Goal: Task Accomplishment & Management: Manage account settings

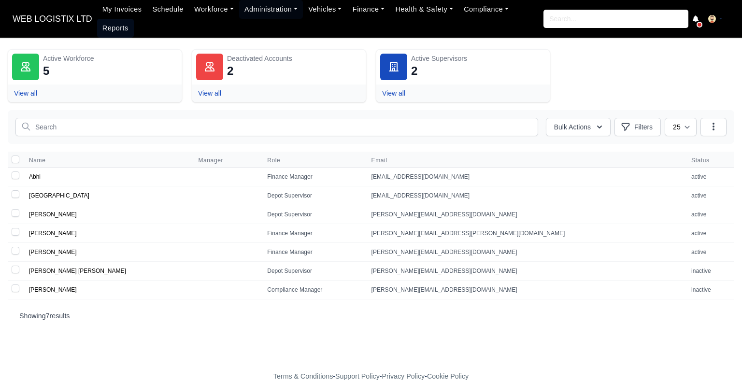
click at [134, 19] on link "Reports" at bounding box center [115, 28] width 37 height 19
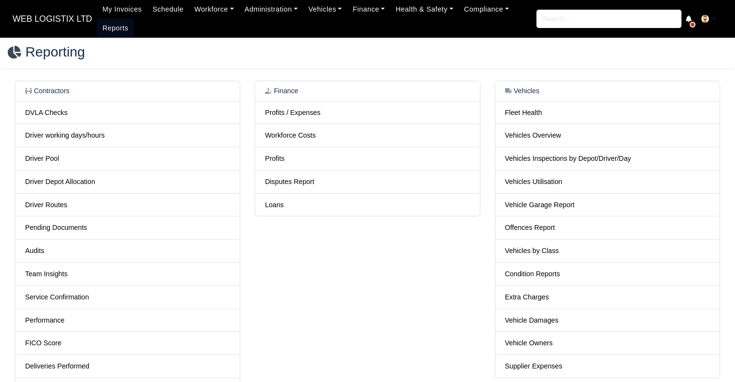
click at [110, 26] on link "Reports" at bounding box center [115, 28] width 37 height 19
click at [301, 138] on link "Workforce Costs" at bounding box center [290, 135] width 51 height 8
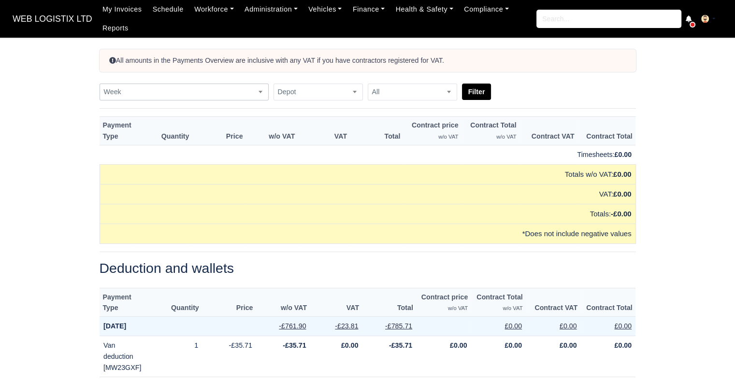
click at [243, 90] on span "Week" at bounding box center [184, 92] width 168 height 12
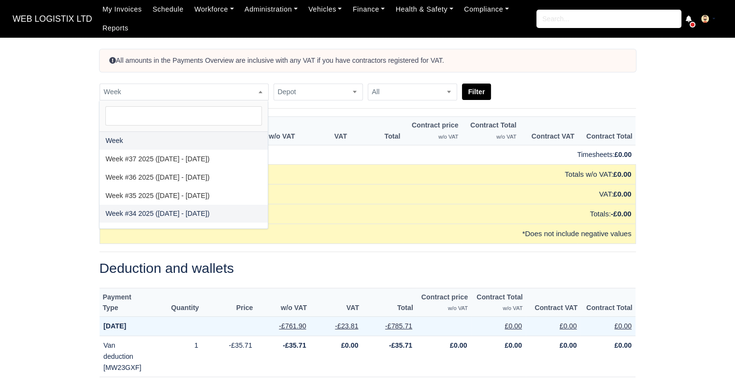
select select "2025-08-17|2025-08-23"
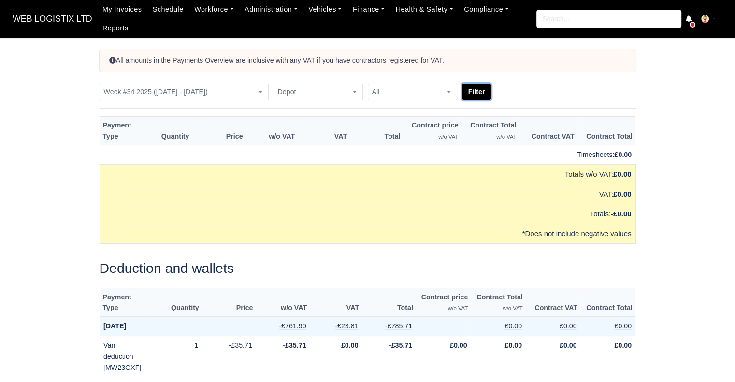
click at [476, 95] on button "Filter" at bounding box center [476, 92] width 29 height 16
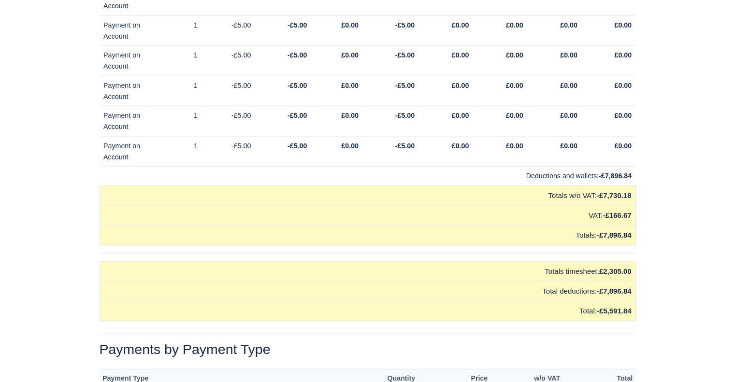
scroll to position [9653, 0]
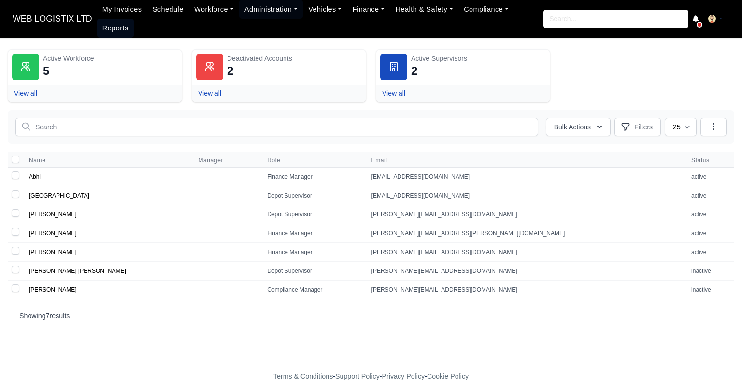
click at [134, 19] on link "Reports" at bounding box center [115, 28] width 37 height 19
click at [193, 9] on link "Workforce" at bounding box center [214, 9] width 50 height 19
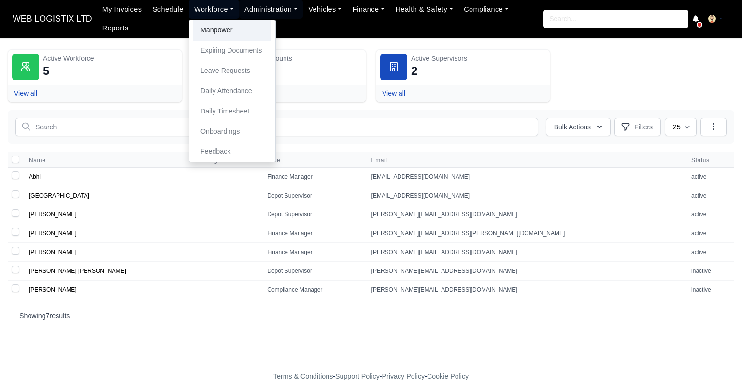
click at [193, 24] on link "Manpower" at bounding box center [232, 30] width 78 height 20
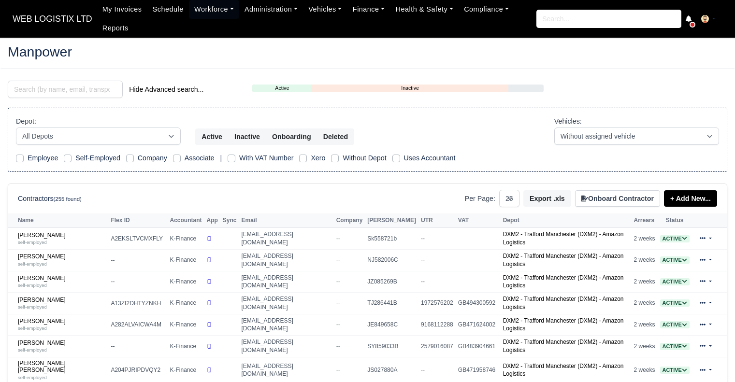
select select "25"
click at [33, 318] on link "Azad Miah self-employed" at bounding box center [62, 325] width 88 height 14
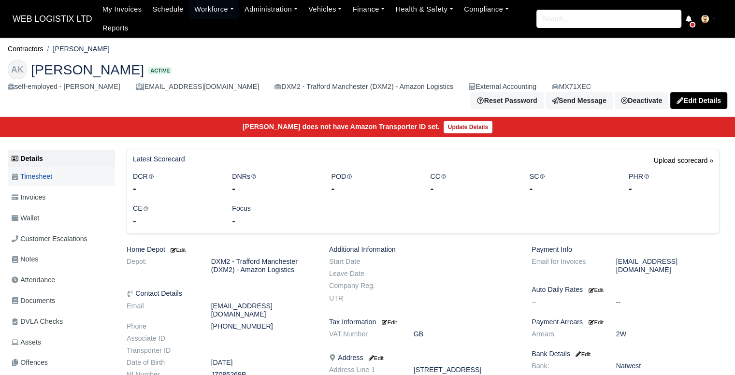
click at [67, 169] on link "Timesheet" at bounding box center [61, 176] width 107 height 19
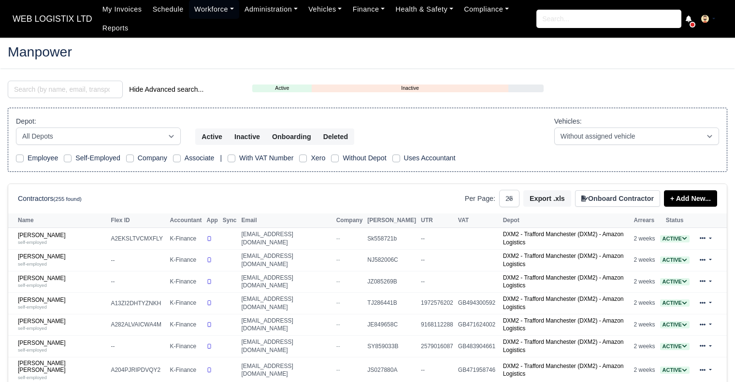
select select "25"
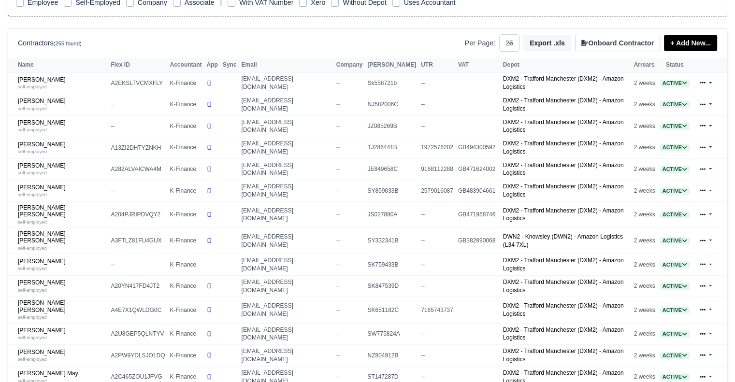
scroll to position [164, 0]
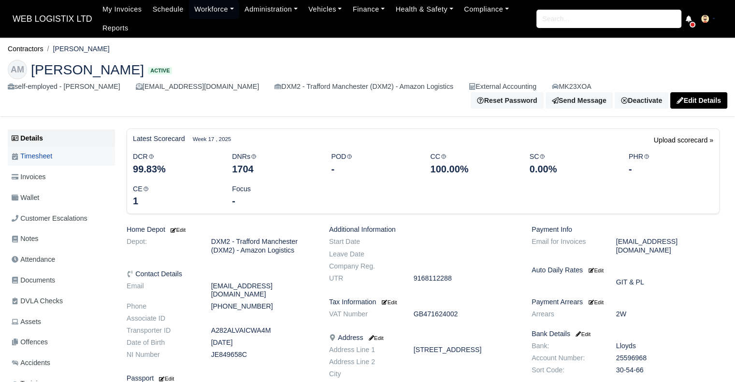
click at [28, 152] on span "Timesheet" at bounding box center [32, 156] width 41 height 11
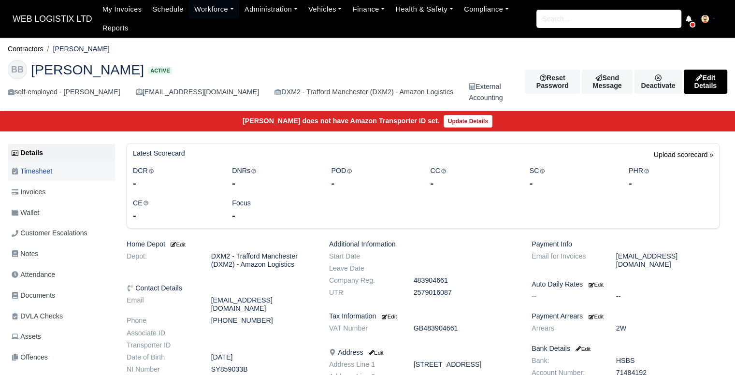
click at [58, 173] on link "Timesheet" at bounding box center [61, 171] width 107 height 19
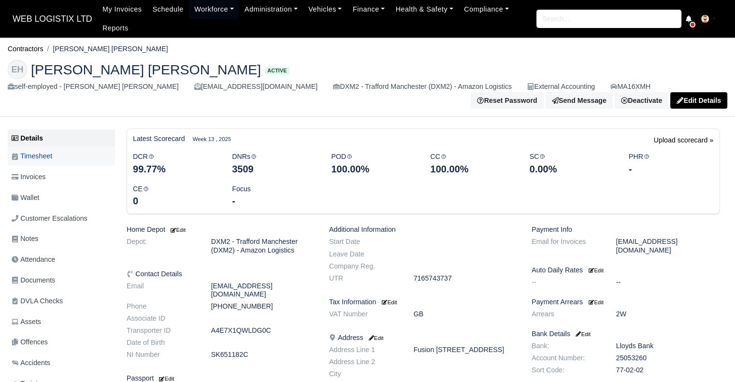
click at [79, 158] on link "Timesheet" at bounding box center [61, 156] width 107 height 19
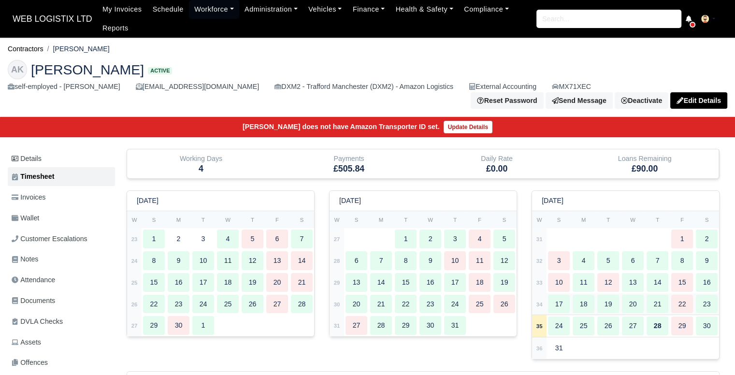
click at [580, 299] on div "18" at bounding box center [584, 304] width 22 height 19
type input "57"
type input "27.5"
type input "34"
type input "33"
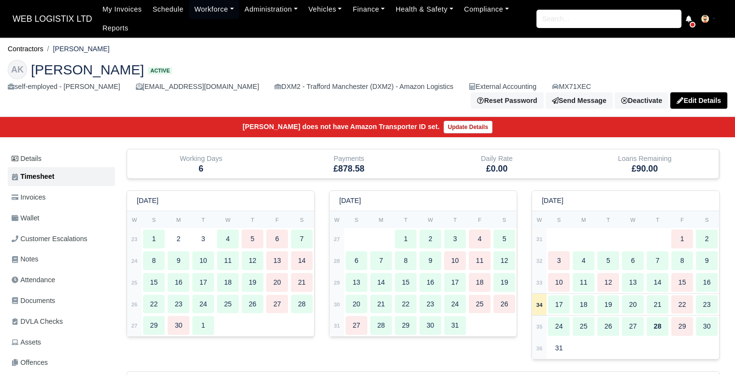
type input "31"
type input "22.5"
type input "0.1"
type input "1"
type input "0.9"
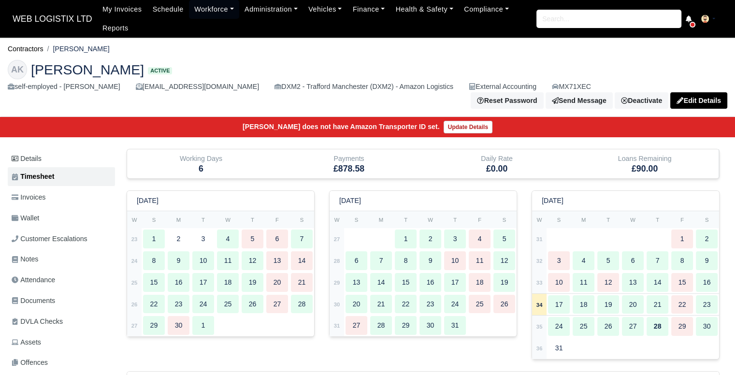
type input "1"
type input "0.5"
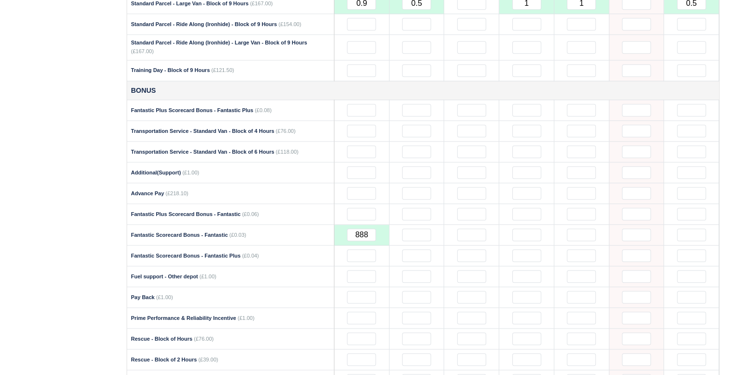
scroll to position [1006, 0]
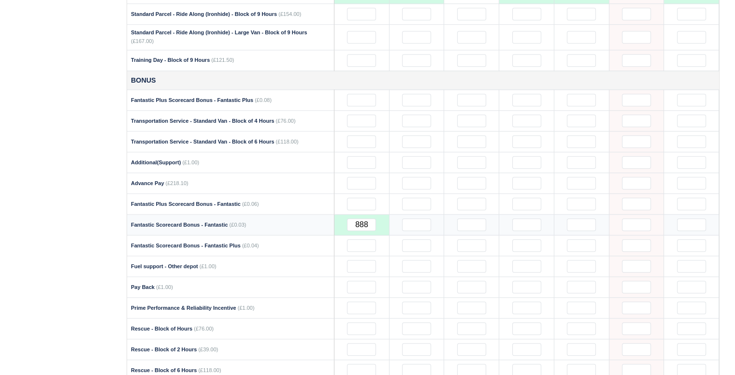
drag, startPoint x: 376, startPoint y: 203, endPoint x: 315, endPoint y: 203, distance: 60.9
click at [315, 215] on tr "Fantastic Scorecard Bonus - Fantastic (£0.03) 888" at bounding box center [423, 225] width 592 height 21
click at [364, 218] on input "888" at bounding box center [361, 224] width 29 height 13
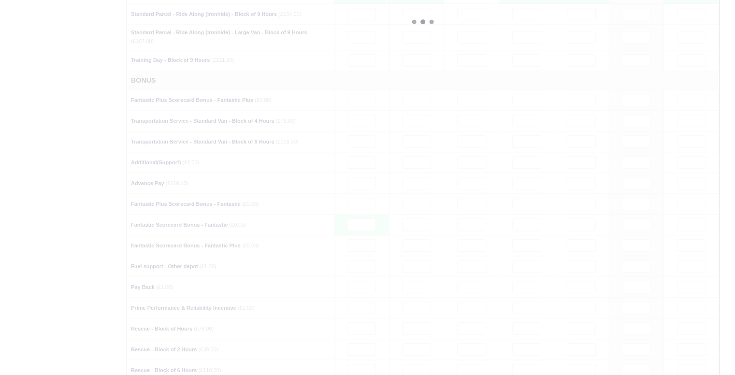
click at [366, 152] on div at bounding box center [423, 21] width 592 height 1255
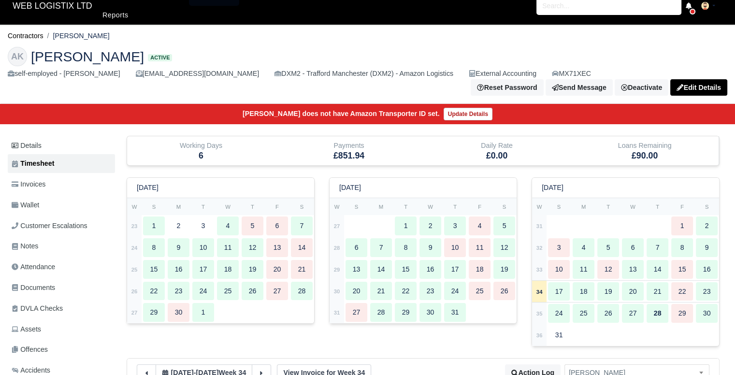
scroll to position [0, 0]
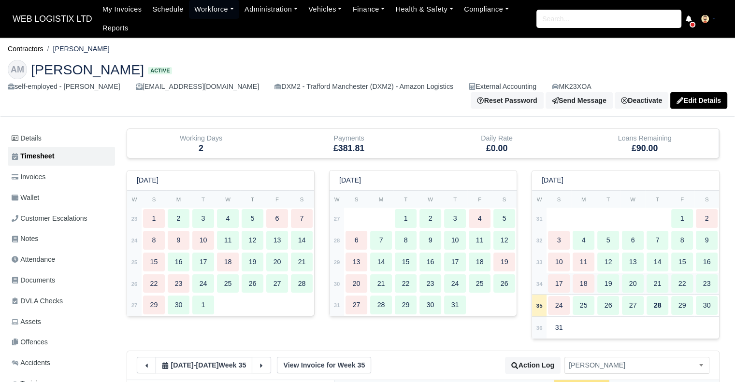
click at [570, 276] on td "17" at bounding box center [559, 284] width 25 height 22
select select "10"
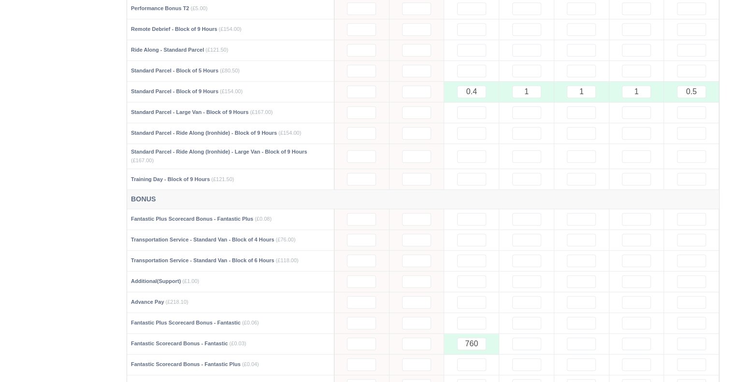
scroll to position [906, 0]
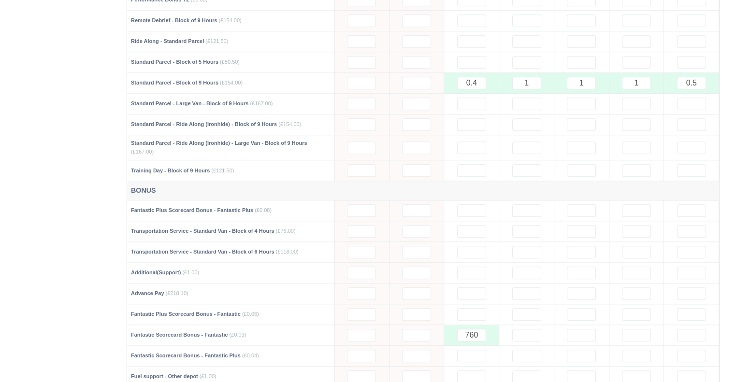
click at [464, 313] on div at bounding box center [423, 132] width 592 height 1255
click at [473, 315] on div at bounding box center [423, 132] width 592 height 1255
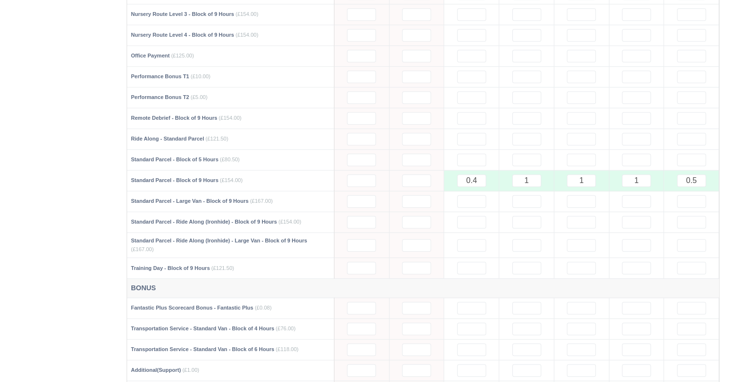
scroll to position [804, 0]
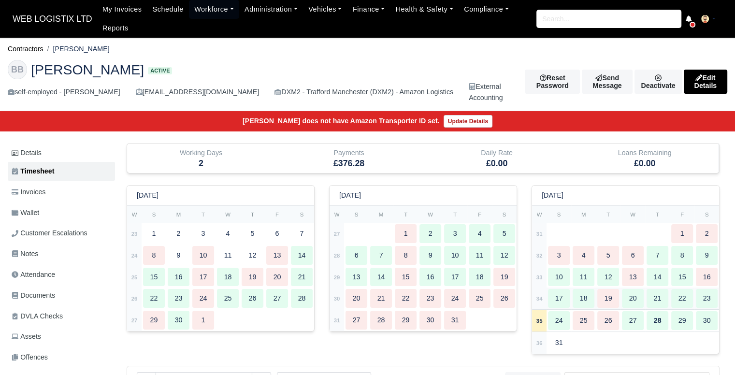
click at [599, 300] on div "19" at bounding box center [608, 298] width 22 height 19
type input "26"
type input "39"
type input "44"
type input "55"
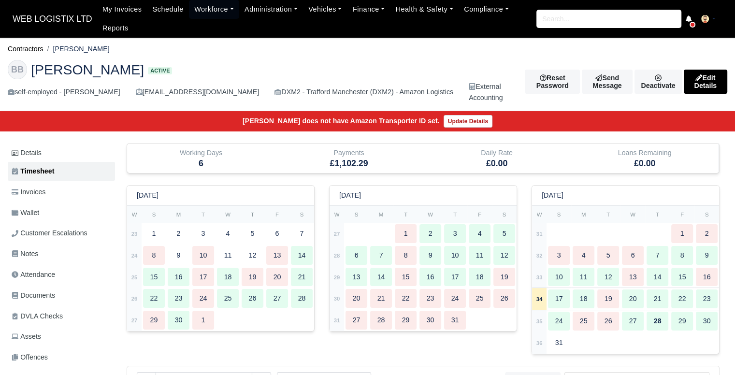
type input "34"
type input "41"
type input "0.5"
type input "1"
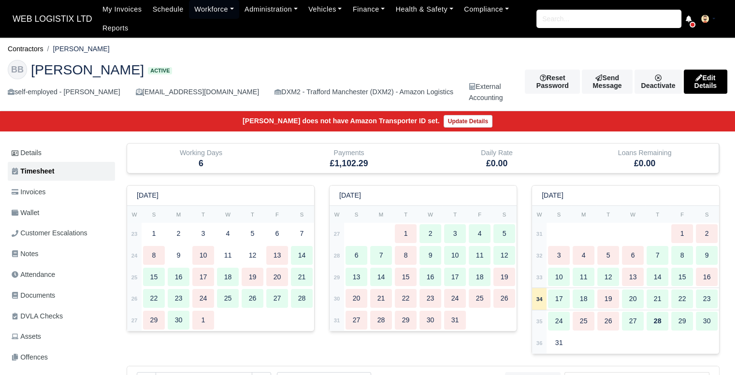
type input "1"
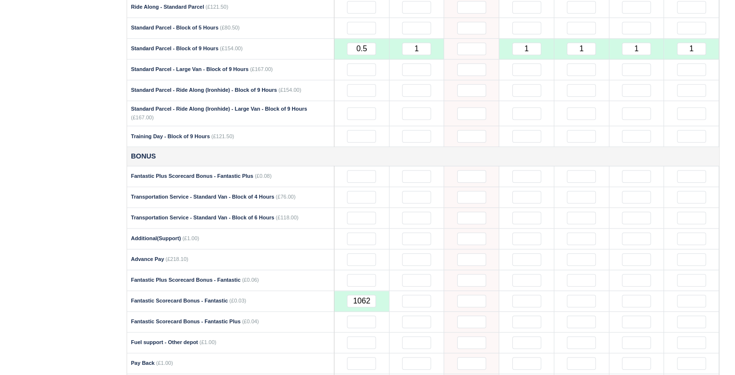
scroll to position [933, 0]
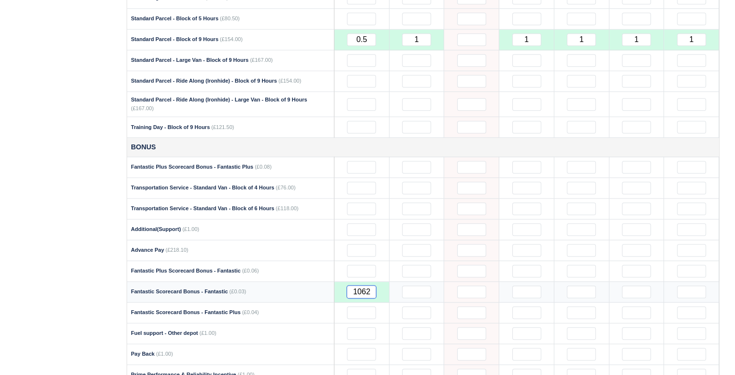
click at [360, 286] on input "1062" at bounding box center [361, 292] width 29 height 13
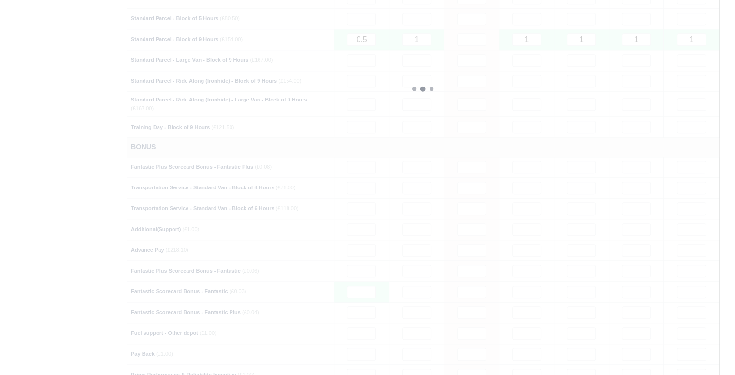
click at [390, 190] on div at bounding box center [423, 89] width 592 height 1255
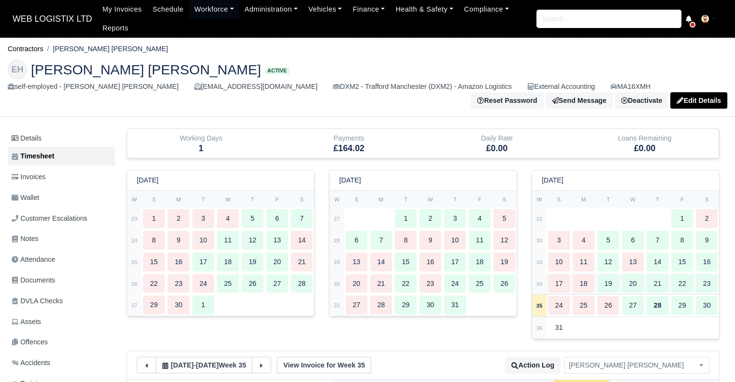
click at [595, 283] on td "18" at bounding box center [583, 284] width 25 height 22
type input "61"
type input "52"
type input "46"
type input "51"
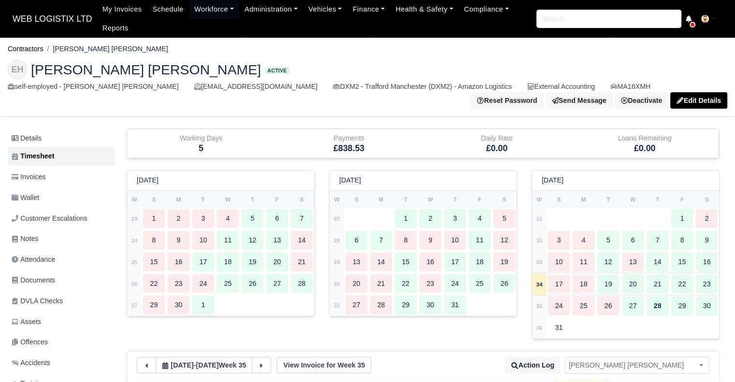
type input "34"
type input "1"
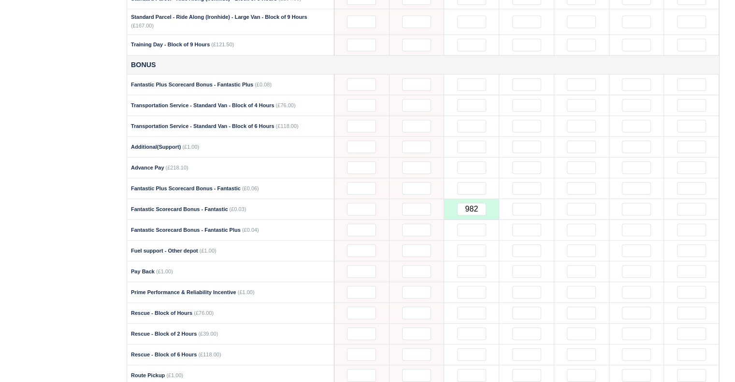
scroll to position [999, 0]
click at [474, 204] on input "982" at bounding box center [471, 210] width 29 height 13
